Goal: Information Seeking & Learning: Learn about a topic

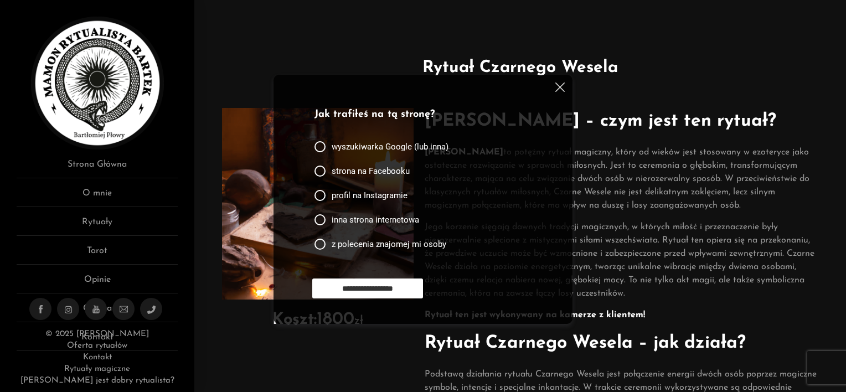
click at [562, 86] on img at bounding box center [560, 87] width 9 height 9
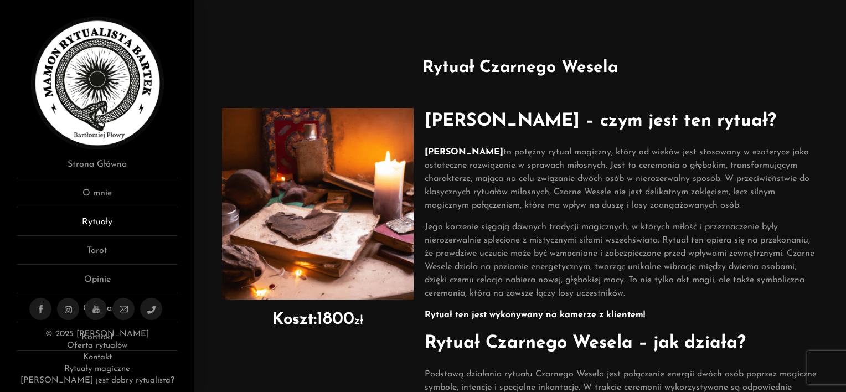
click at [97, 222] on link "Rytuały" at bounding box center [97, 225] width 161 height 20
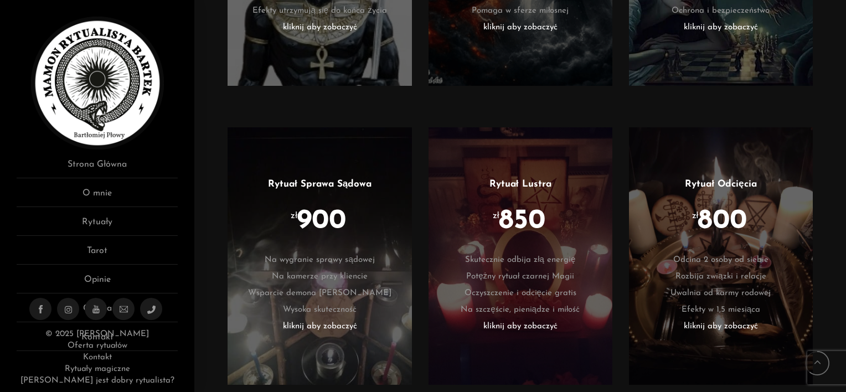
scroll to position [1773, 0]
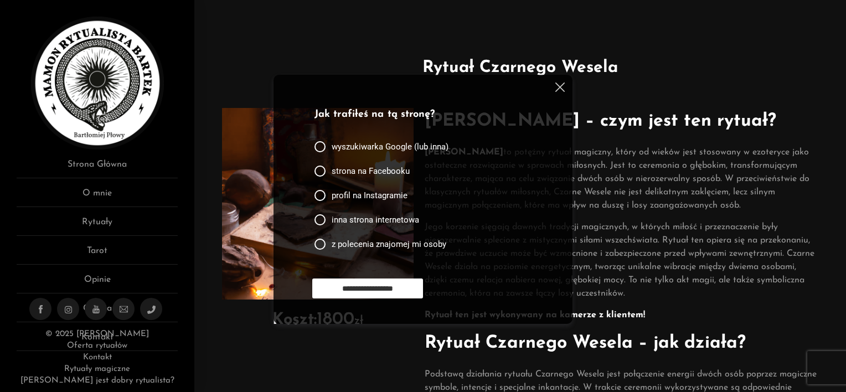
click at [558, 86] on img at bounding box center [560, 87] width 9 height 9
click at [557, 88] on img at bounding box center [560, 87] width 9 height 9
click at [556, 86] on img at bounding box center [560, 87] width 9 height 9
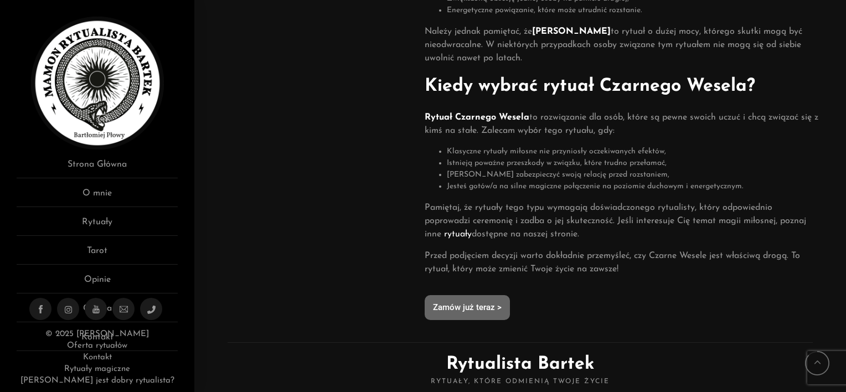
scroll to position [609, 0]
